Goal: Obtain resource: Obtain resource

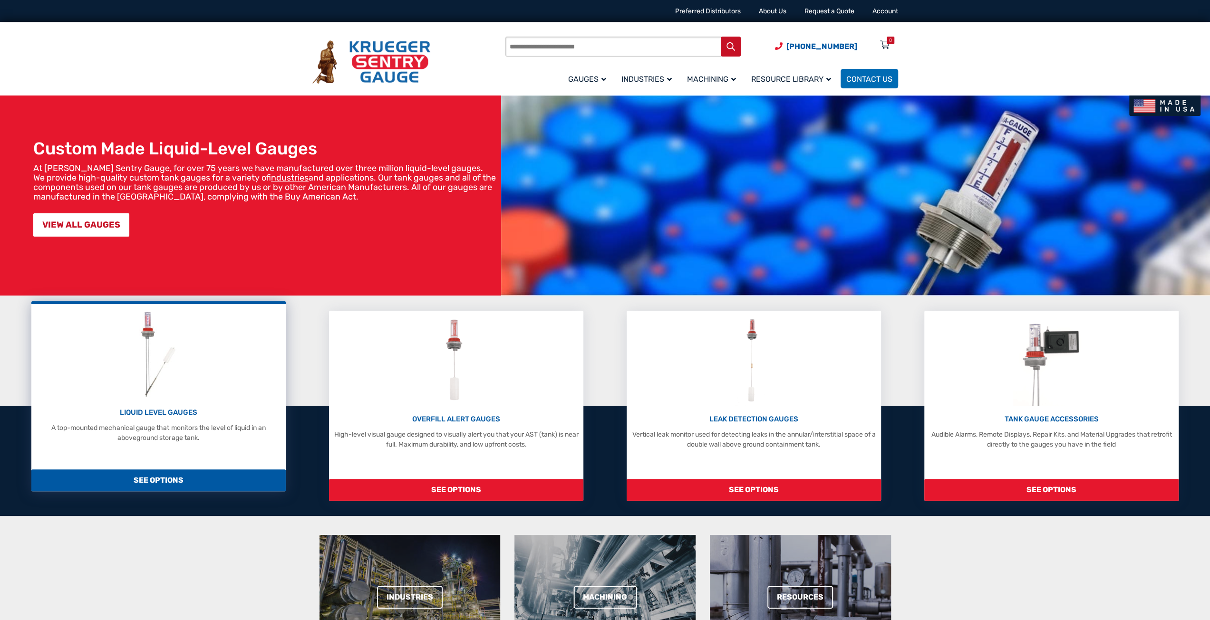
click at [182, 454] on div "LIQUID LEVEL GAUGES A top-mounted mechanical gauge that monitors the level of l…" at bounding box center [158, 396] width 254 height 190
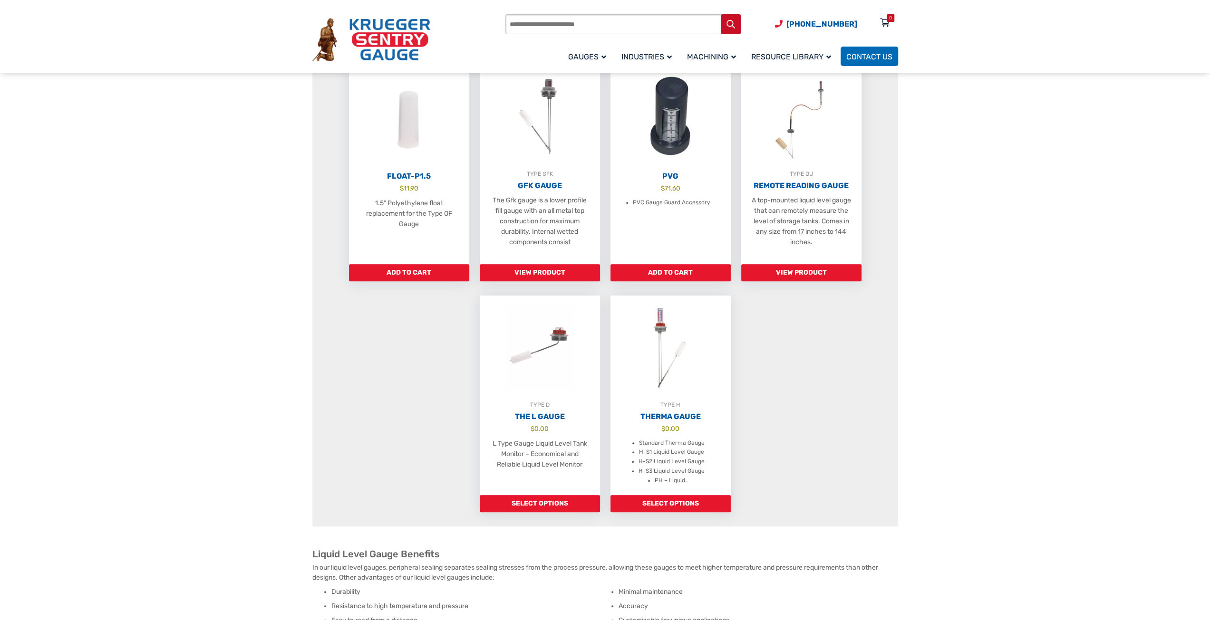
scroll to position [570, 0]
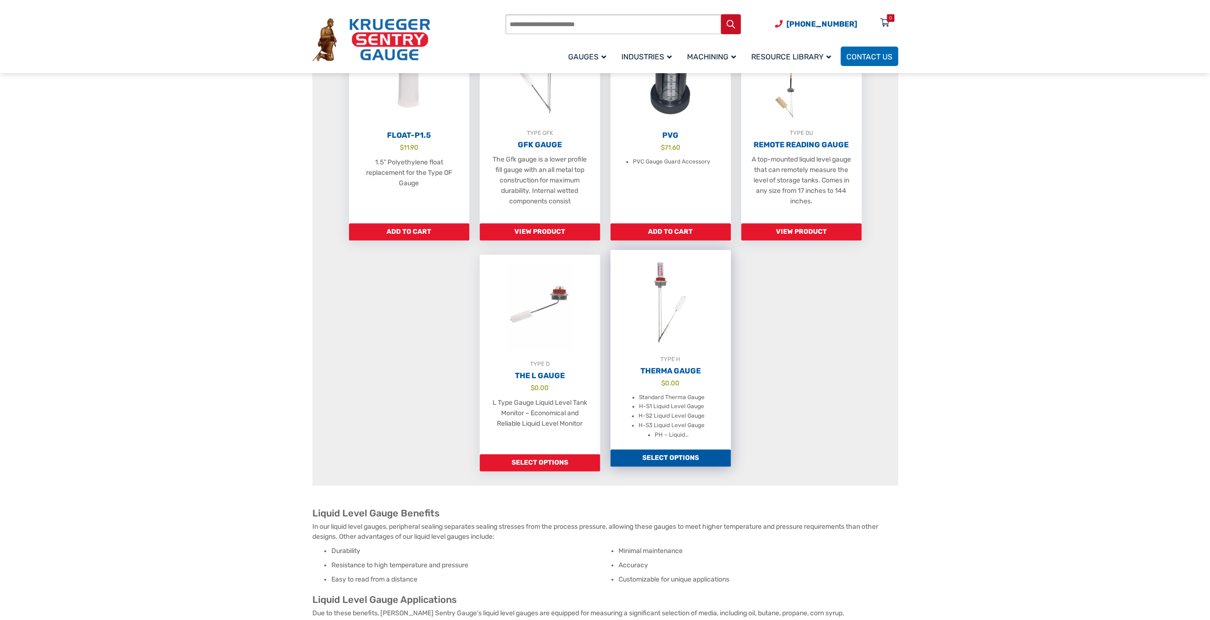
click at [673, 376] on h2 "Therma Gauge" at bounding box center [670, 371] width 120 height 10
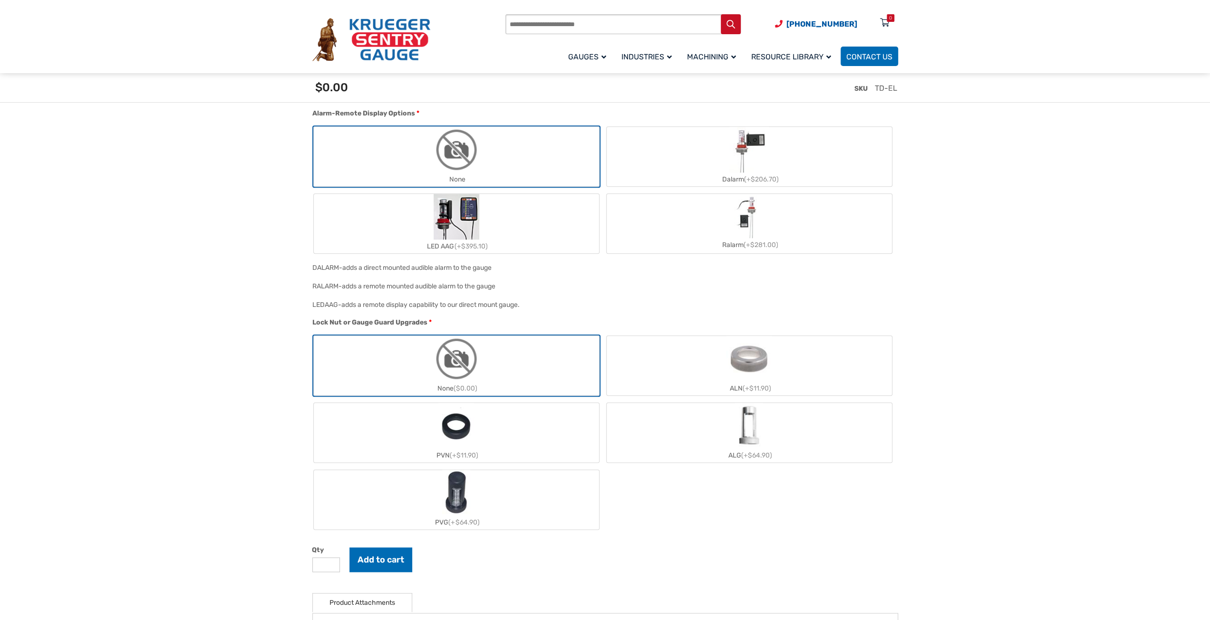
scroll to position [1331, 0]
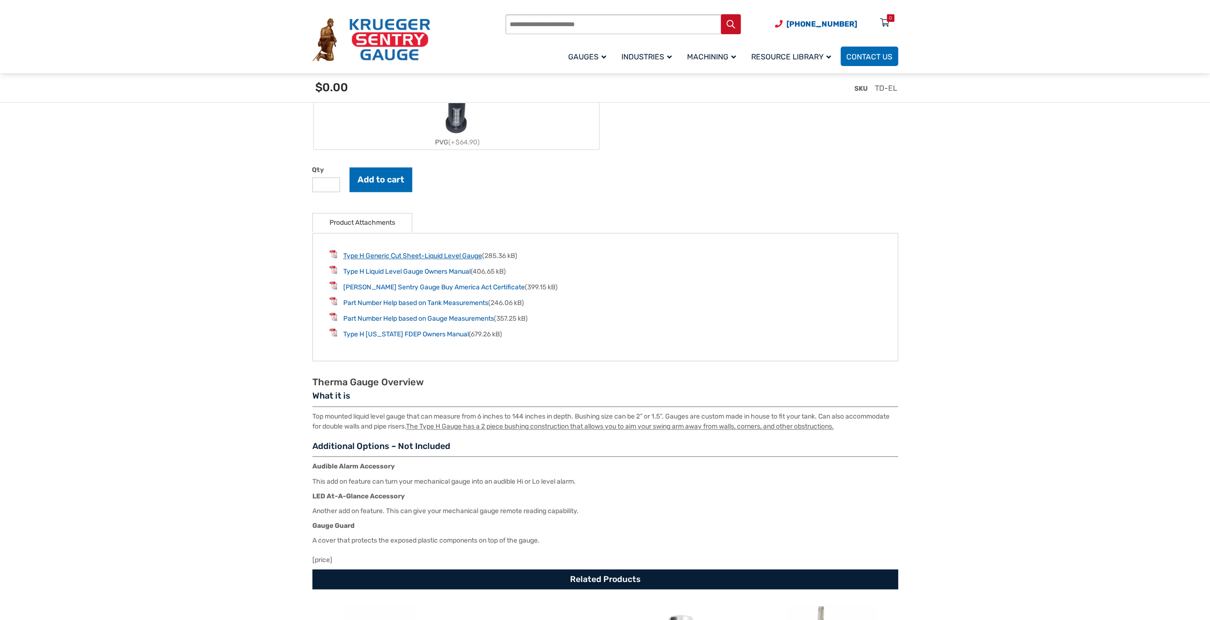
click at [430, 254] on link "Type H Generic Cut Sheet-Liquid Level Gauge" at bounding box center [412, 256] width 139 height 8
click at [440, 304] on link "Part Number Help based on Tank Measurements" at bounding box center [415, 303] width 145 height 8
click at [409, 318] on link "Part Number Help based on Gauge Measurements" at bounding box center [418, 319] width 151 height 8
click at [443, 304] on link "Part Number Help based on Tank Measurements" at bounding box center [415, 303] width 145 height 8
click at [438, 272] on link "Type H Liquid Level Gauge Owners Manual" at bounding box center [406, 272] width 127 height 8
